Goal: Navigation & Orientation: Find specific page/section

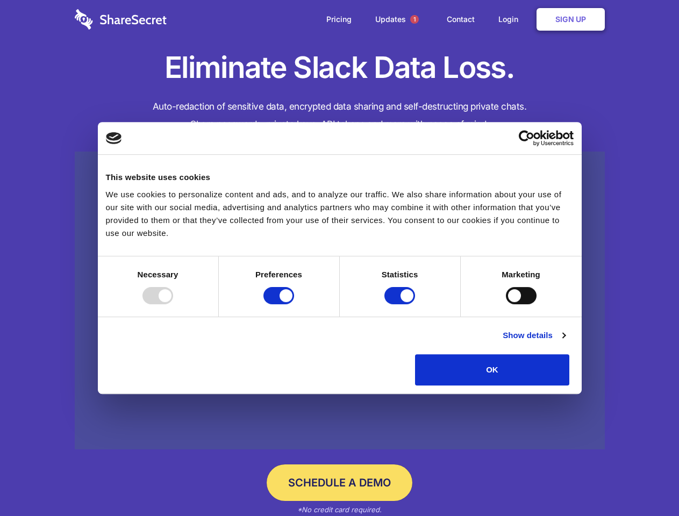
click at [173, 304] on div at bounding box center [158, 295] width 31 height 17
click at [294, 304] on input "Preferences" at bounding box center [279, 295] width 31 height 17
checkbox input "false"
click at [401, 304] on input "Statistics" at bounding box center [400, 295] width 31 height 17
checkbox input "false"
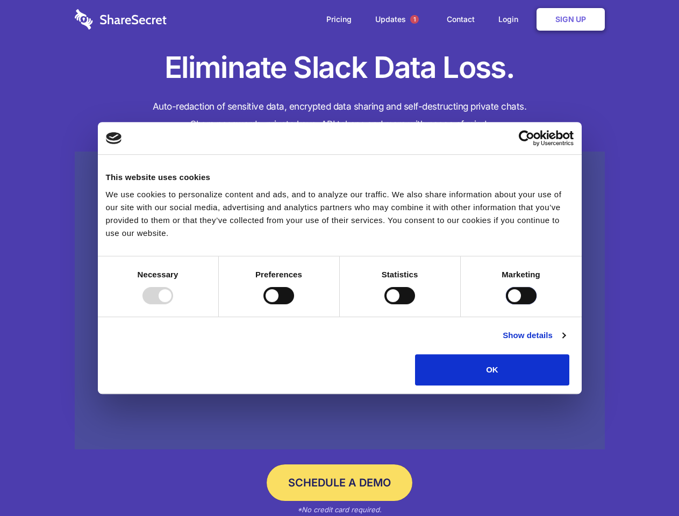
click at [506, 304] on input "Marketing" at bounding box center [521, 295] width 31 height 17
checkbox input "true"
click at [565, 342] on link "Show details" at bounding box center [534, 335] width 62 height 13
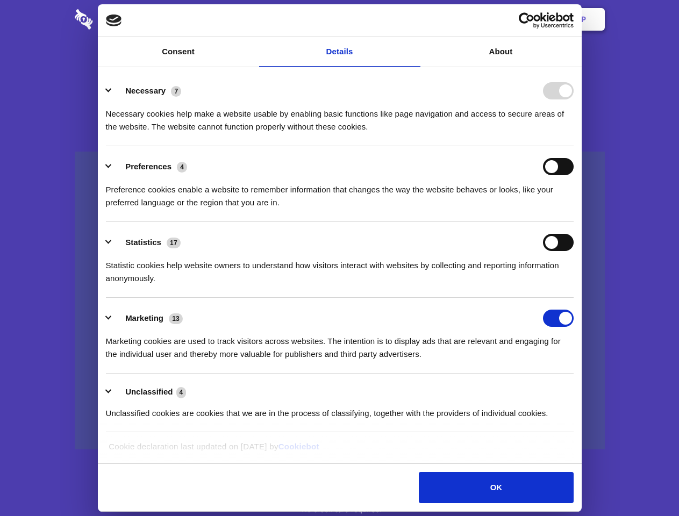
click at [574, 146] on li "Necessary 7 Necessary cookies help make a website usable by enabling basic func…" at bounding box center [340, 108] width 468 height 76
click at [414, 19] on span "1" at bounding box center [414, 19] width 9 height 9
